Goal: Find specific fact: Find specific fact

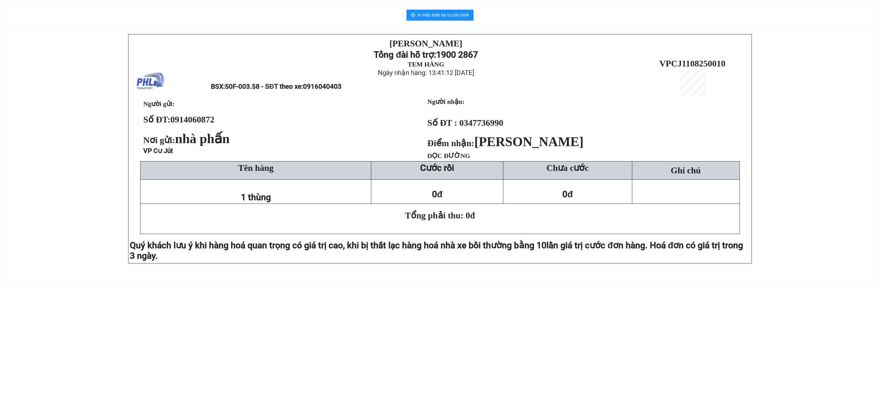
click at [21, 191] on div "[PERSON_NAME][DEMOGRAPHIC_DATA] Tổng đài hỗ trợ: 1900 2867 TEM HÀNG Ngày nhận h…" at bounding box center [440, 155] width 860 height 243
drag, startPoint x: 170, startPoint y: 126, endPoint x: 213, endPoint y: 129, distance: 43.0
click at [213, 125] on strong "Số ĐT: 0914060872" at bounding box center [178, 120] width 71 height 10
click at [271, 132] on td "Người gửi: Số ĐT: 0914060872 Nơi gửi: nhà phấn VP [PERSON_NAME]" at bounding box center [275, 129] width 264 height 65
drag, startPoint x: 172, startPoint y: 128, endPoint x: 222, endPoint y: 137, distance: 50.9
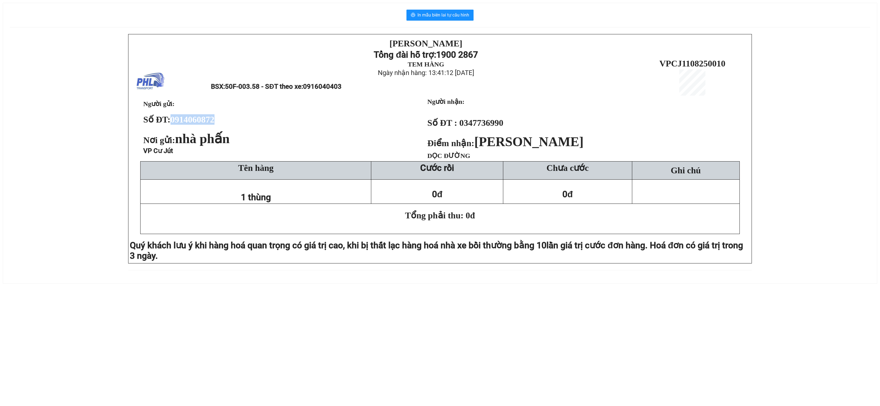
click at [222, 137] on td "Người gửi: Số ĐT: 0914060872 Nơi gửi: nhà phấn VP [PERSON_NAME]" at bounding box center [275, 129] width 264 height 65
drag, startPoint x: 398, startPoint y: 156, endPoint x: 342, endPoint y: 133, distance: 59.9
click at [397, 155] on p "VP Cư Jút" at bounding box center [274, 151] width 263 height 8
drag, startPoint x: 173, startPoint y: 124, endPoint x: 214, endPoint y: 125, distance: 41.8
click at [214, 125] on span "0914060872" at bounding box center [192, 120] width 44 height 10
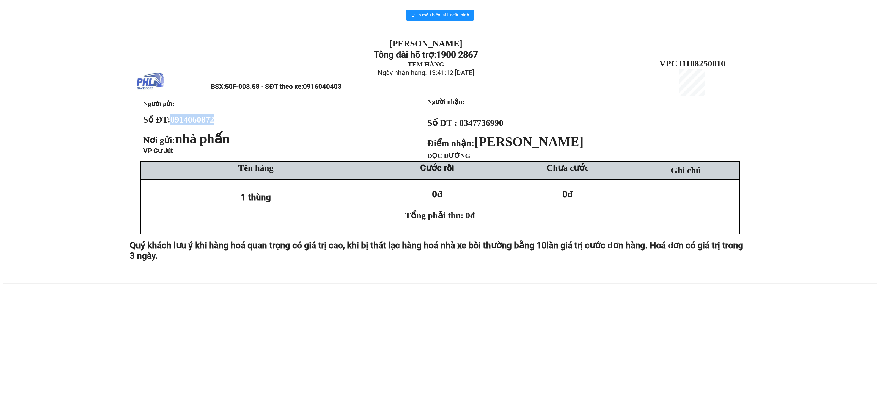
copy span "0914060872"
